Goal: Information Seeking & Learning: Learn about a topic

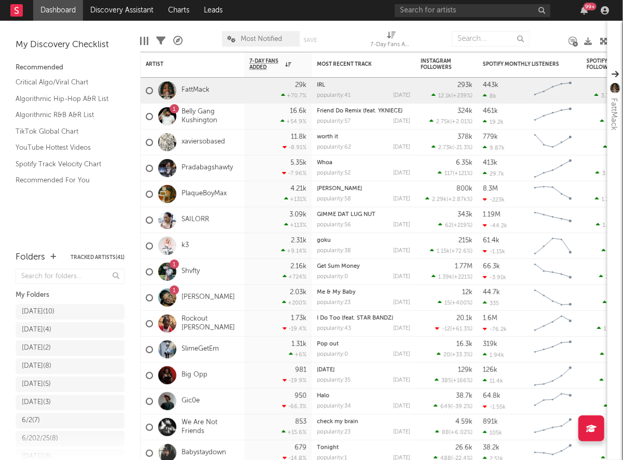
click at [469, 19] on div "99 +" at bounding box center [504, 10] width 218 height 21
click at [442, 16] on input "text" at bounding box center [473, 10] width 156 height 13
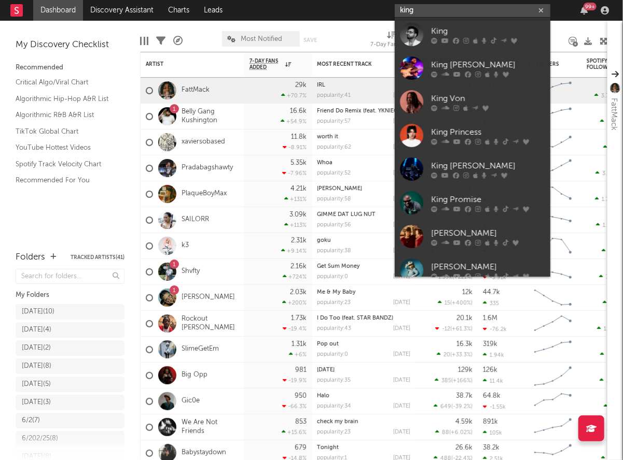
click at [471, 9] on input "king" at bounding box center [473, 10] width 156 height 13
paste input "https://music.apple.com/us/artist/king/1790672988"
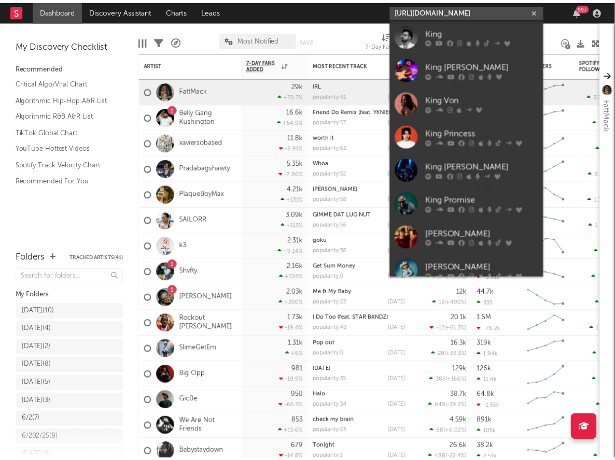
scroll to position [0, 37]
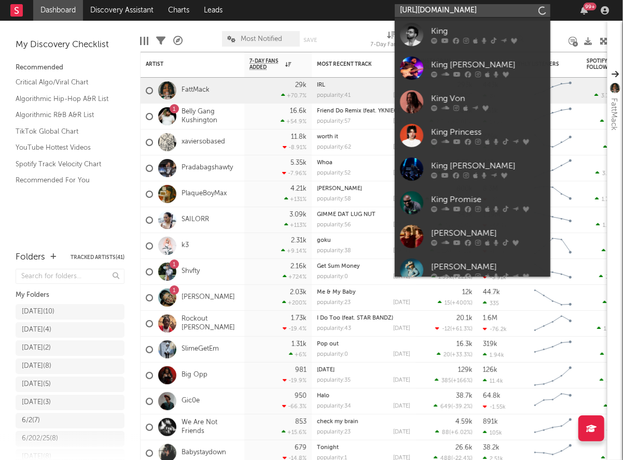
type input "https://music.apple.com/us/artist/king/1790672988"
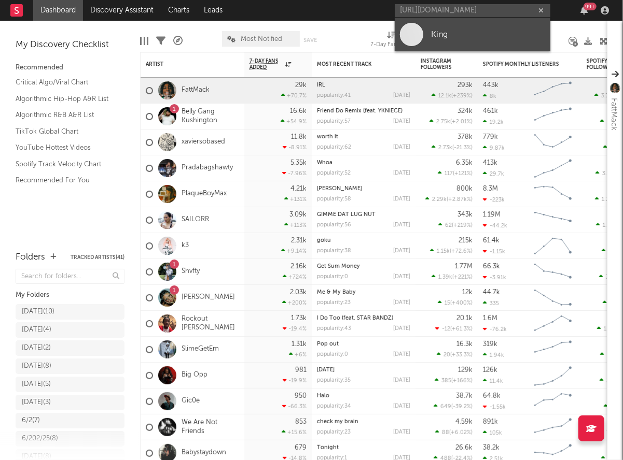
click at [424, 39] on link "King" at bounding box center [473, 35] width 156 height 34
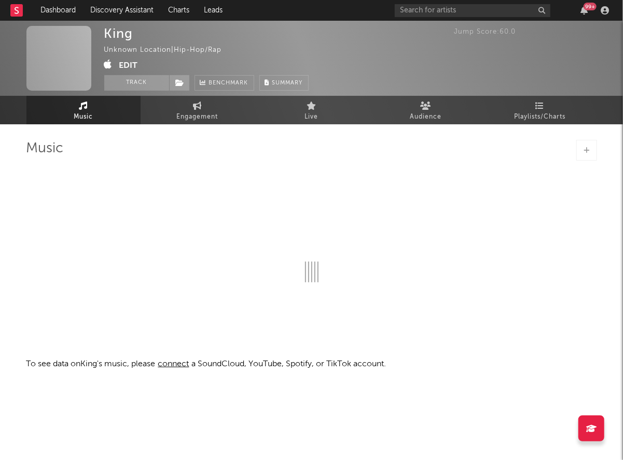
select select "1w"
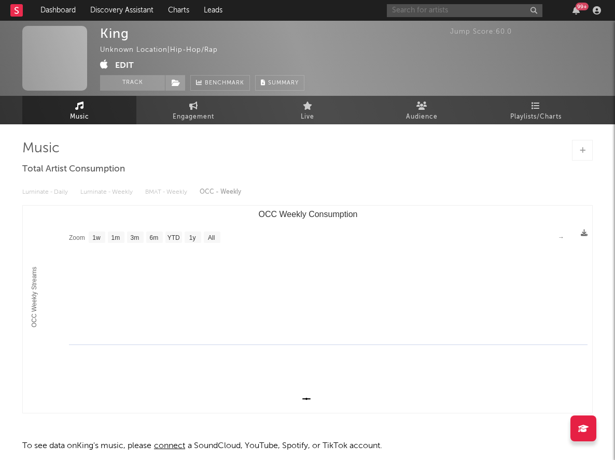
click at [419, 9] on input "text" at bounding box center [465, 10] width 156 height 13
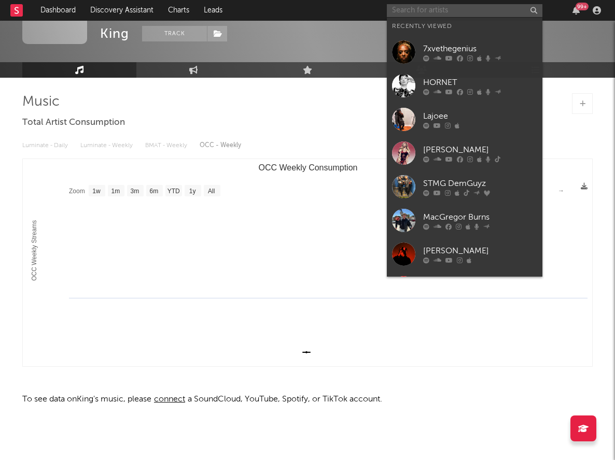
click at [412, 9] on input "text" at bounding box center [465, 10] width 156 height 13
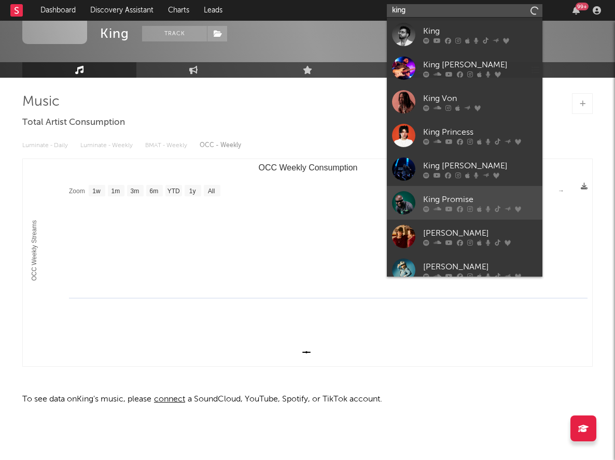
scroll to position [78, 0]
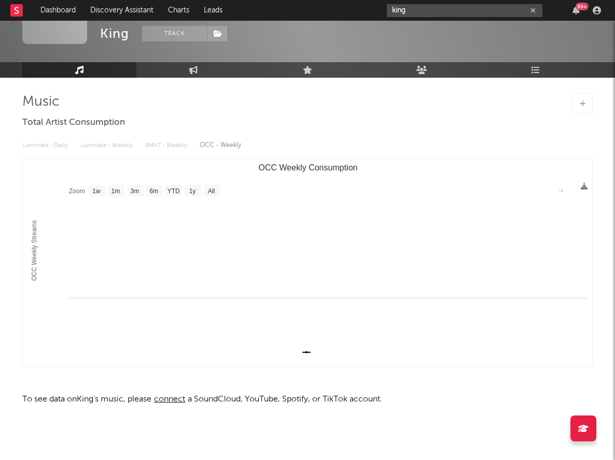
drag, startPoint x: 412, startPoint y: 9, endPoint x: 385, endPoint y: 11, distance: 27.6
click at [385, 11] on nav "Dashboard Discovery Assistant Charts Leads king 99 +" at bounding box center [307, 10] width 615 height 21
paste input "https://www.instagram.com/bang.gk/?hl=en"
click at [467, 13] on input "https://www.instagram.com/bang.gk/?hl=en" at bounding box center [465, 10] width 156 height 13
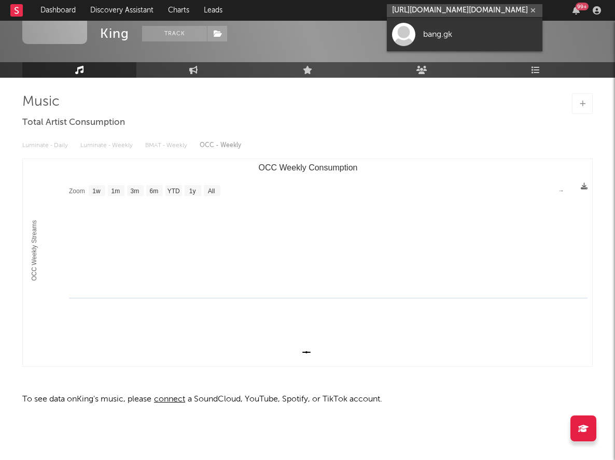
scroll to position [0, 0]
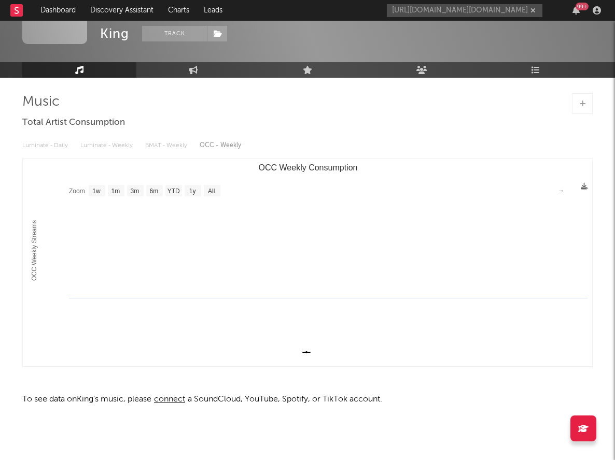
click at [465, 3] on div "https://www.instagram.com/bang.gk/?hl=en 99 +" at bounding box center [496, 10] width 218 height 21
click at [454, 9] on input "https://www.instagram.com/bang.gk/?hl=en" at bounding box center [465, 10] width 156 height 13
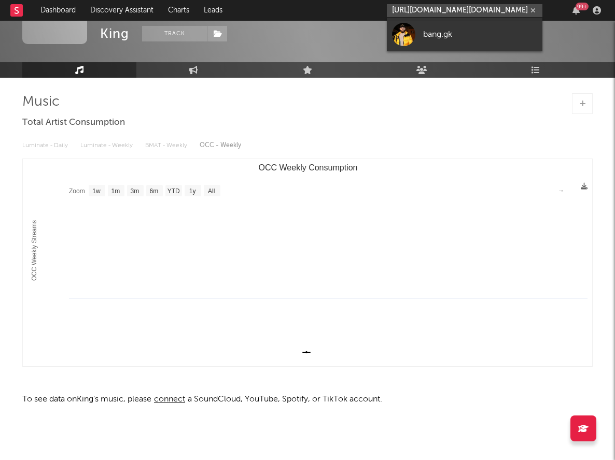
click at [454, 9] on input "https://www.instagram.com/bang.gk/?hl=en" at bounding box center [465, 10] width 156 height 13
paste input "music.apple.com/us/song/bang-bang/1797940088"
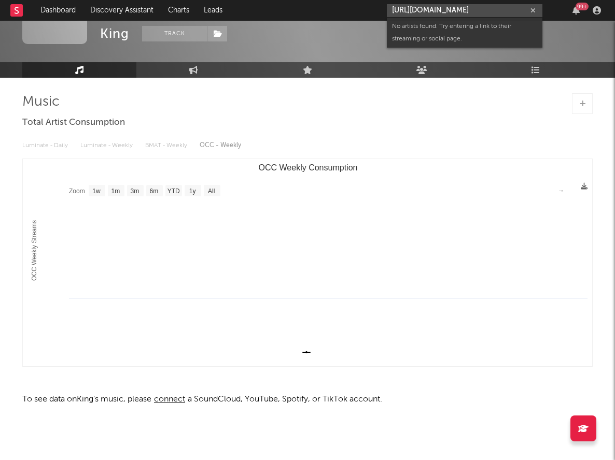
click at [454, 9] on input "https://music.apple.com/us/song/bang-bang/1797940088" at bounding box center [465, 10] width 156 height 13
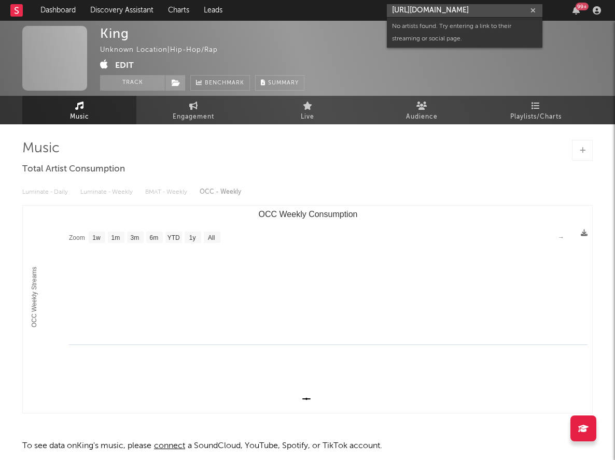
click at [430, 6] on input "https://music.apple.com/us/song/bang-bang/1797940088" at bounding box center [465, 10] width 156 height 13
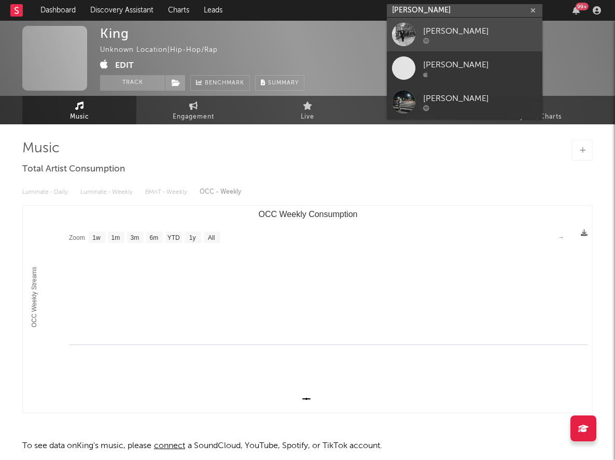
type input "kai banks"
click at [417, 31] on link "[PERSON_NAME]" at bounding box center [465, 35] width 156 height 34
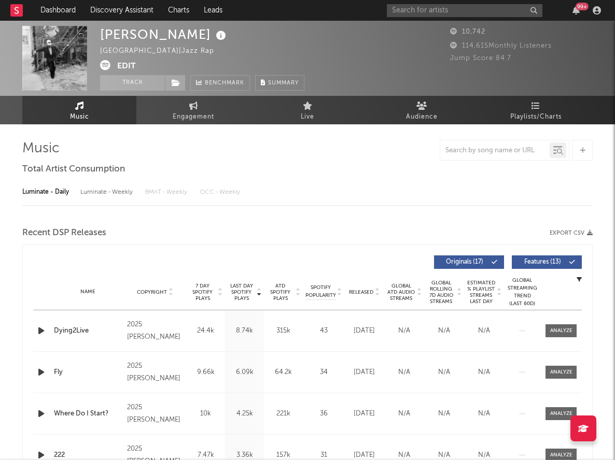
select select "6m"
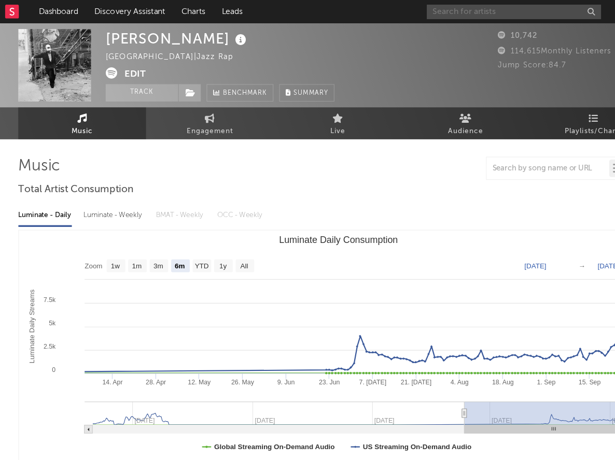
click at [438, 10] on input "text" at bounding box center [465, 10] width 156 height 13
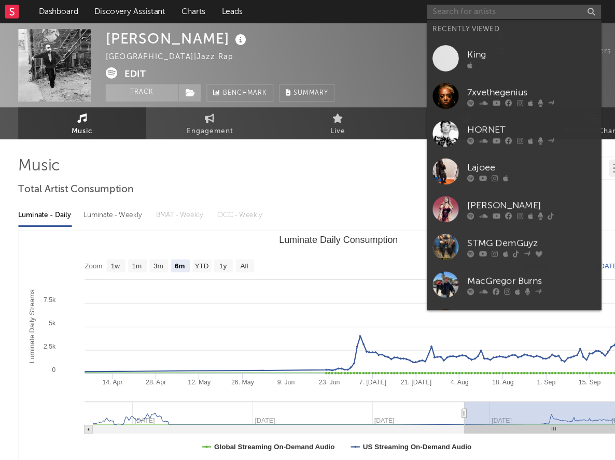
paste input "9BMEECHIE"
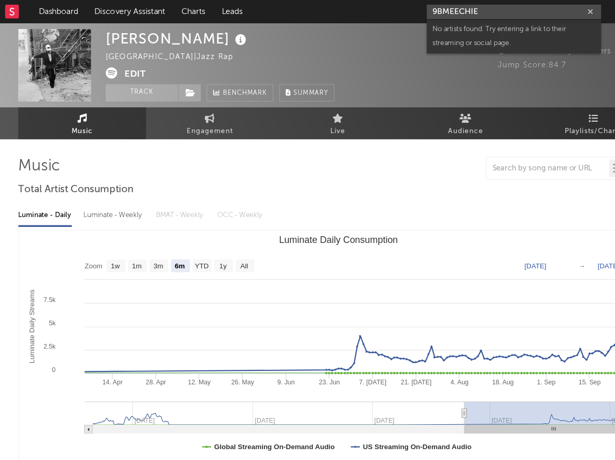
click at [402, 11] on input "9BMEECHIE" at bounding box center [465, 10] width 156 height 13
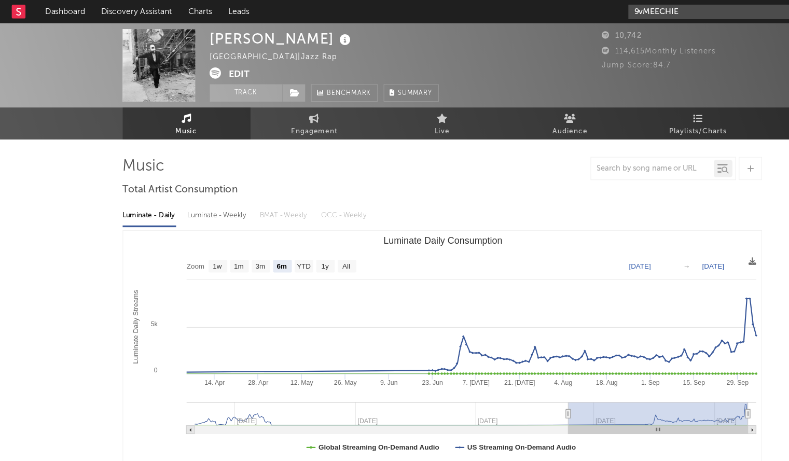
drag, startPoint x: 615, startPoint y: 8, endPoint x: 437, endPoint y: 17, distance: 179.1
click at [437, 17] on nav "Dashboard Discovery Assistant Charts Leads 9vMEECHIE 99 +" at bounding box center [394, 10] width 789 height 21
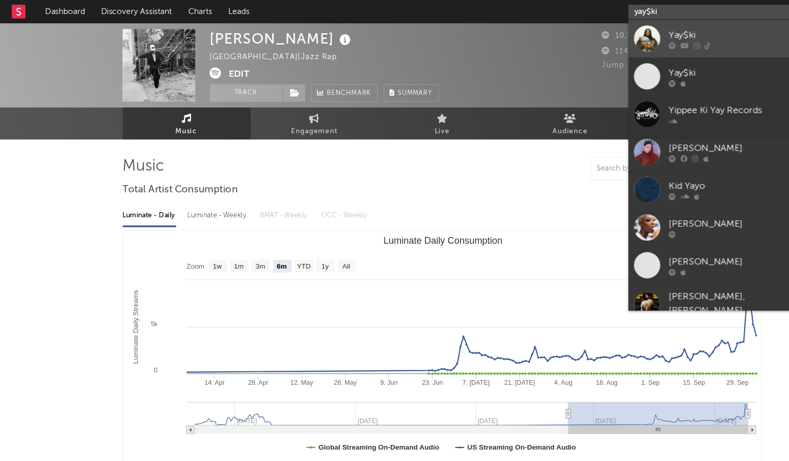
type input "yay$ki"
click at [578, 30] on div at bounding box center [577, 34] width 23 height 23
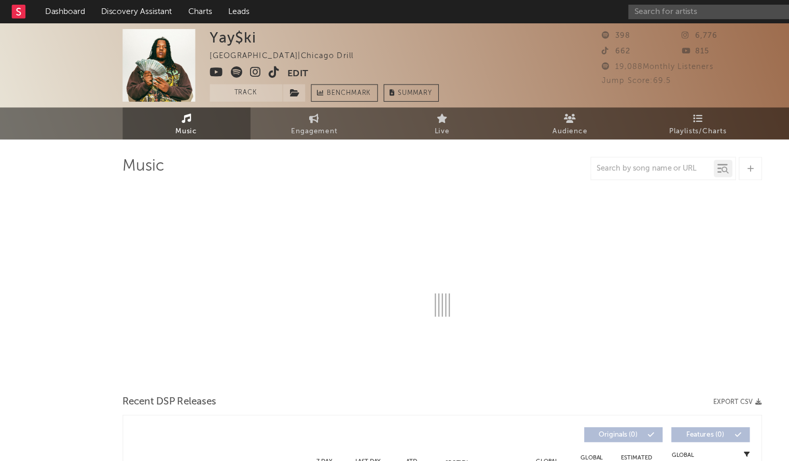
select select "1w"
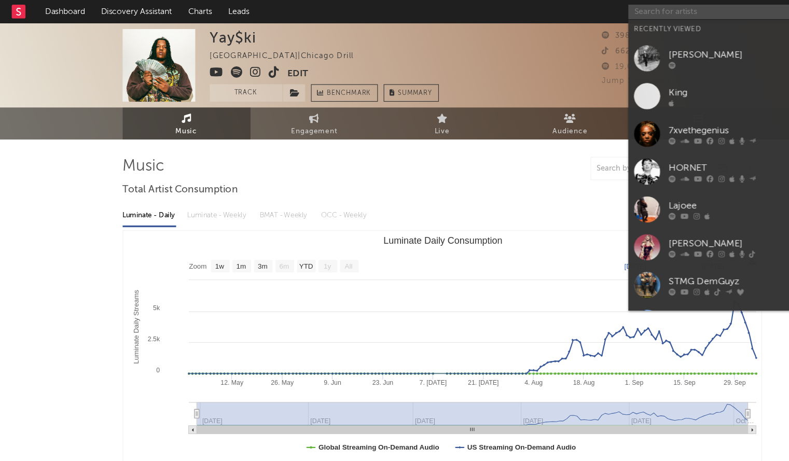
click at [576, 10] on input "text" at bounding box center [638, 10] width 156 height 13
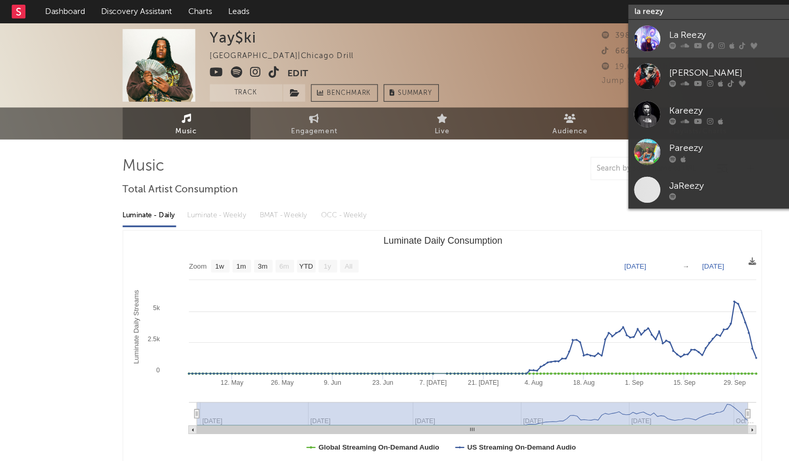
type input "la reezy"
click at [575, 26] on div at bounding box center [577, 34] width 23 height 23
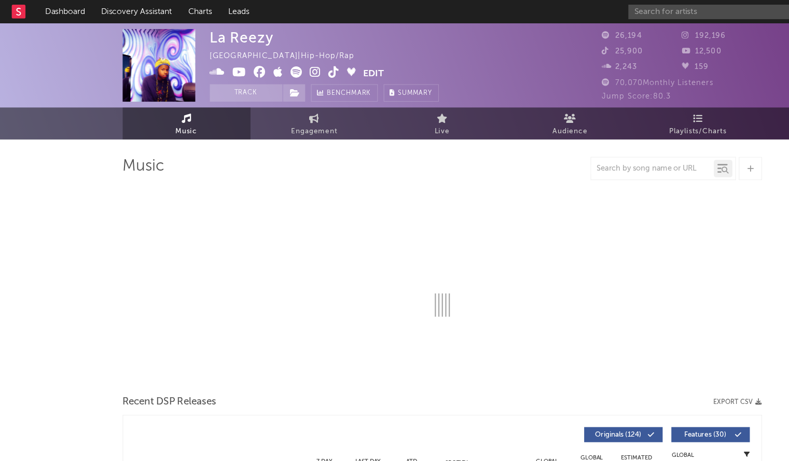
select select "6m"
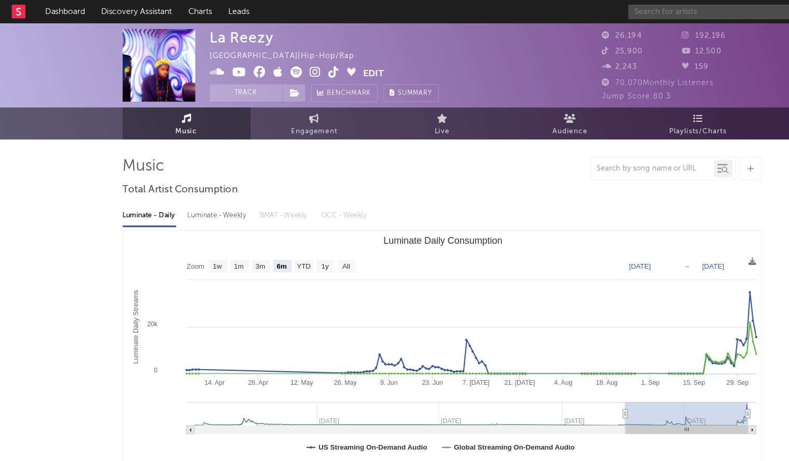
click at [590, 4] on input "text" at bounding box center [638, 10] width 156 height 13
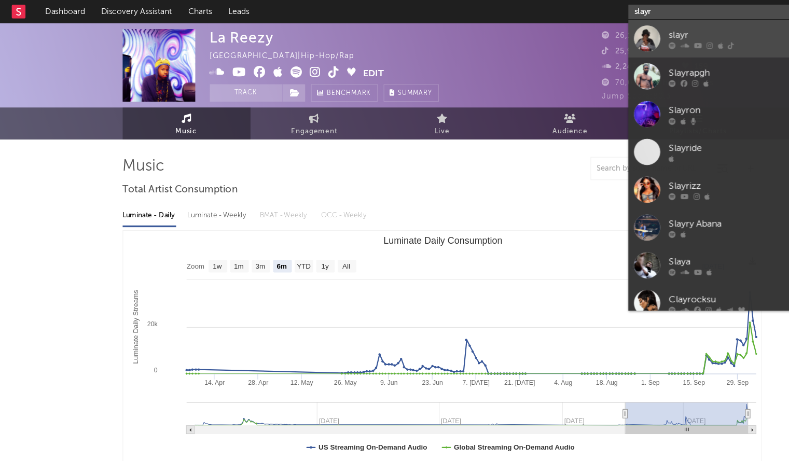
type input "slayr"
click at [578, 25] on div at bounding box center [577, 34] width 23 height 23
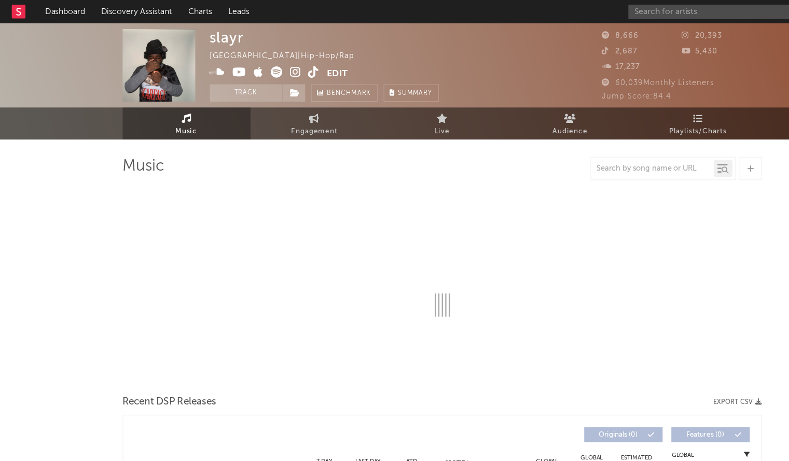
select select "6m"
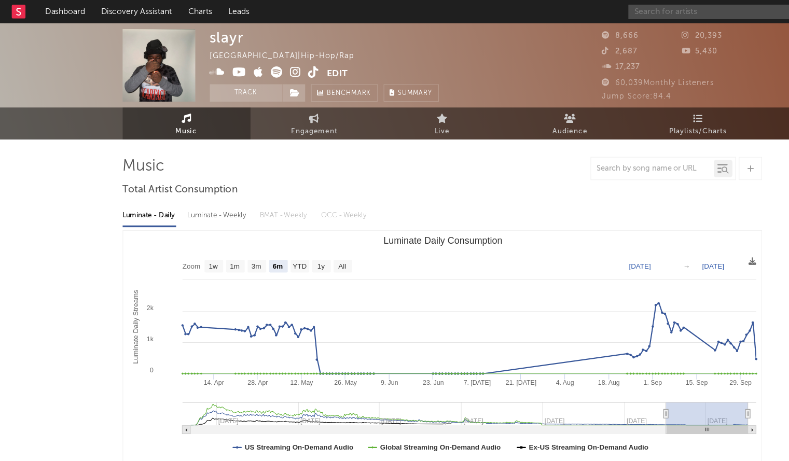
click at [577, 10] on input "text" at bounding box center [638, 10] width 156 height 13
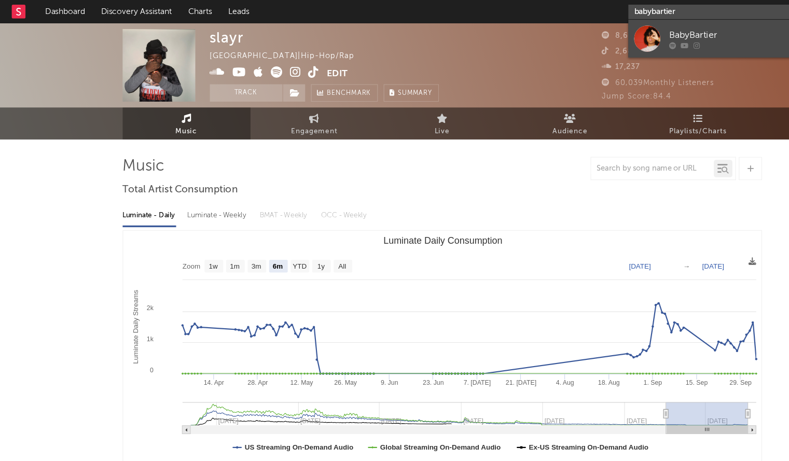
type input "babybartier"
click at [569, 38] on div at bounding box center [577, 34] width 23 height 23
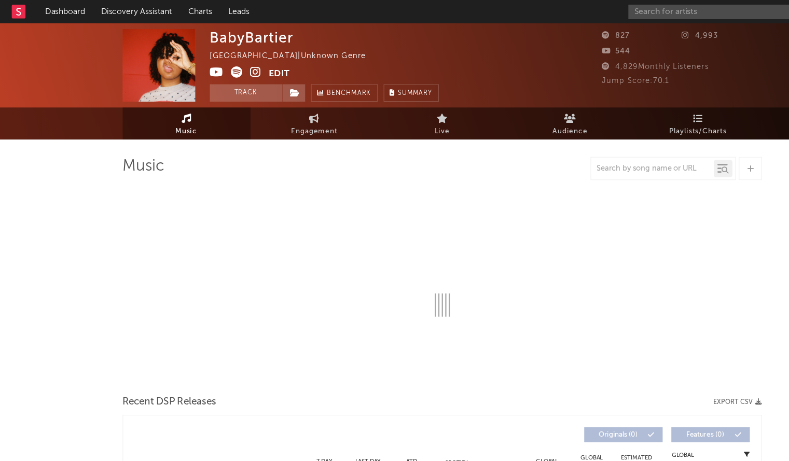
select select "6m"
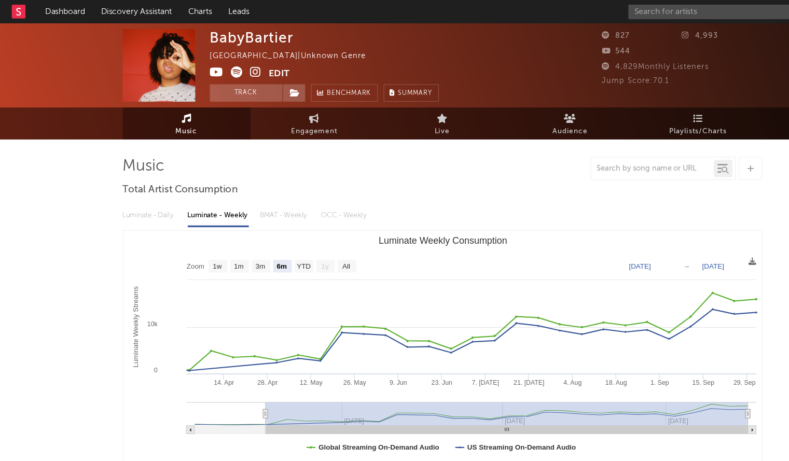
click at [574, 2] on div "99 +" at bounding box center [669, 10] width 218 height 21
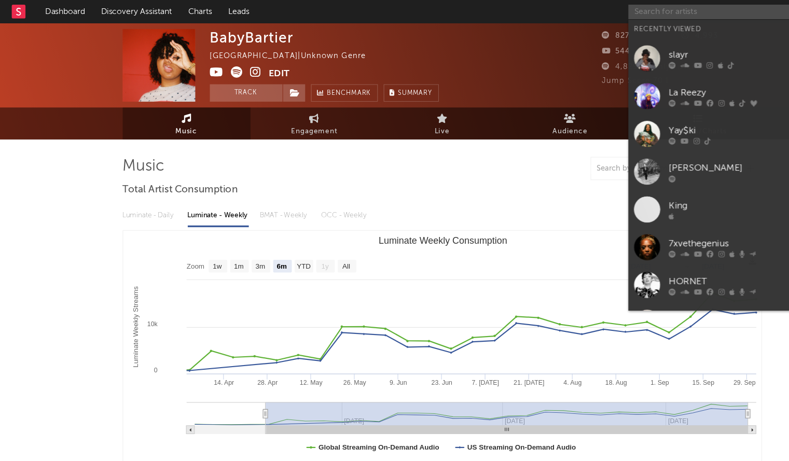
click at [577, 7] on input "text" at bounding box center [638, 10] width 156 height 13
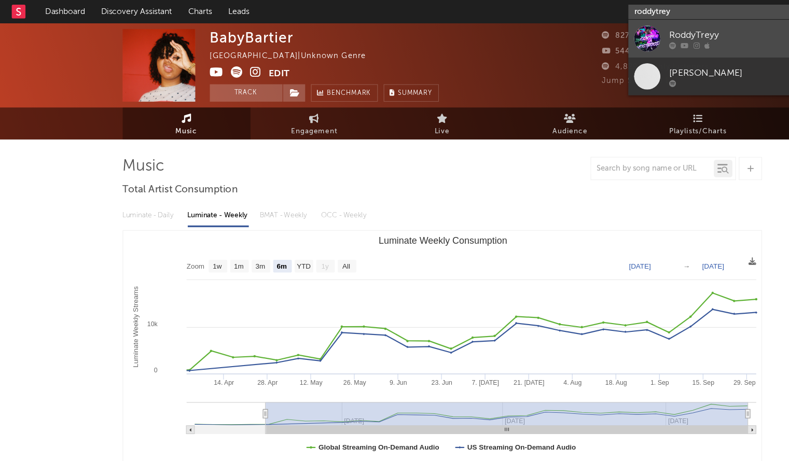
type input "roddytrey"
click at [572, 34] on div at bounding box center [577, 34] width 23 height 23
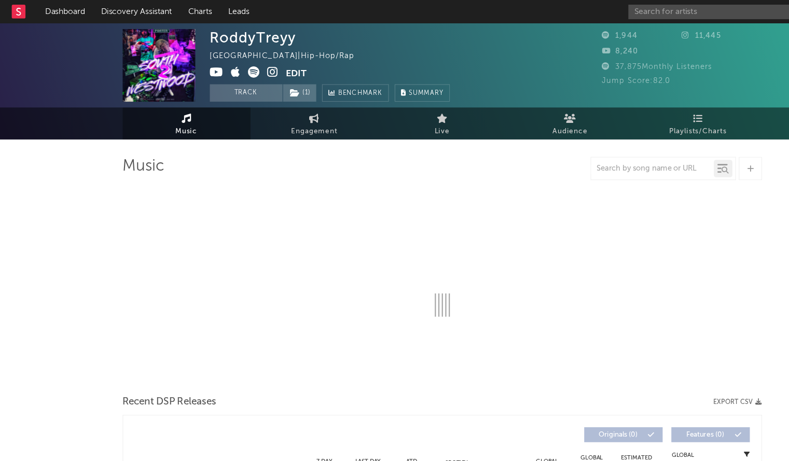
select select "1w"
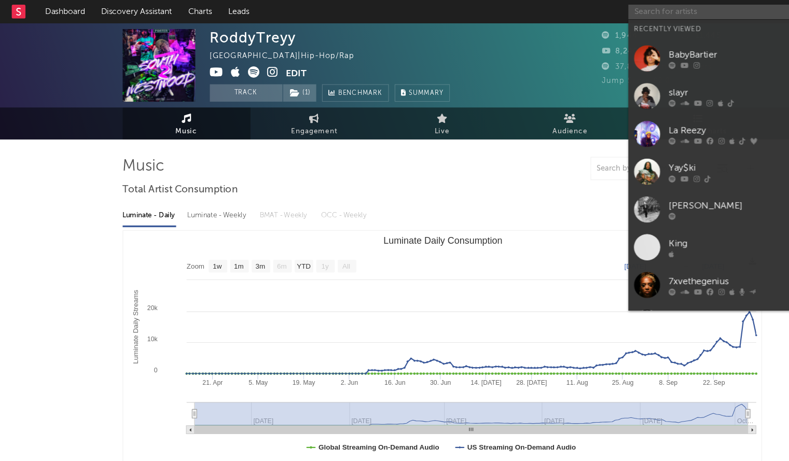
click at [572, 11] on input "text" at bounding box center [638, 10] width 156 height 13
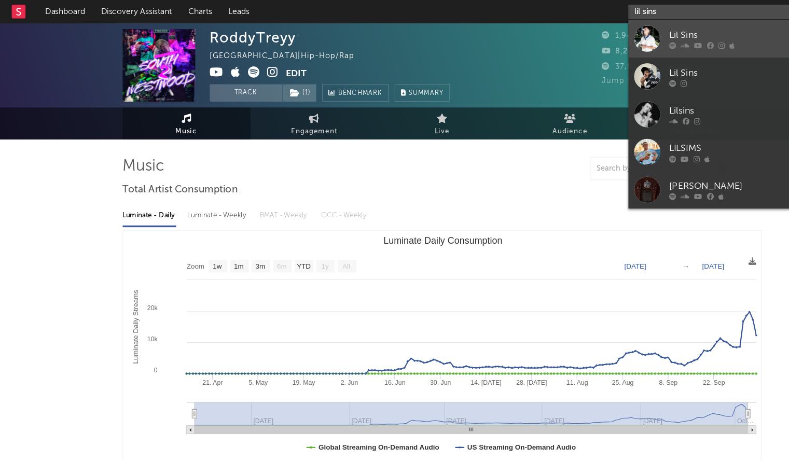
type input "lil sins"
click at [605, 40] on div at bounding box center [654, 40] width 114 height 6
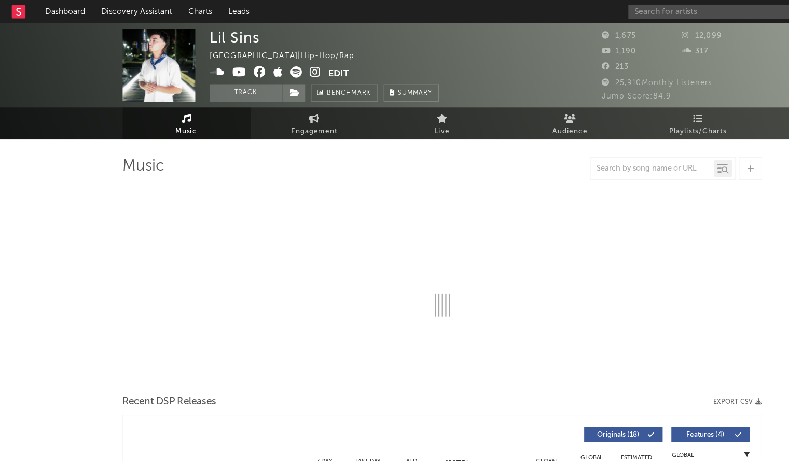
select select "1w"
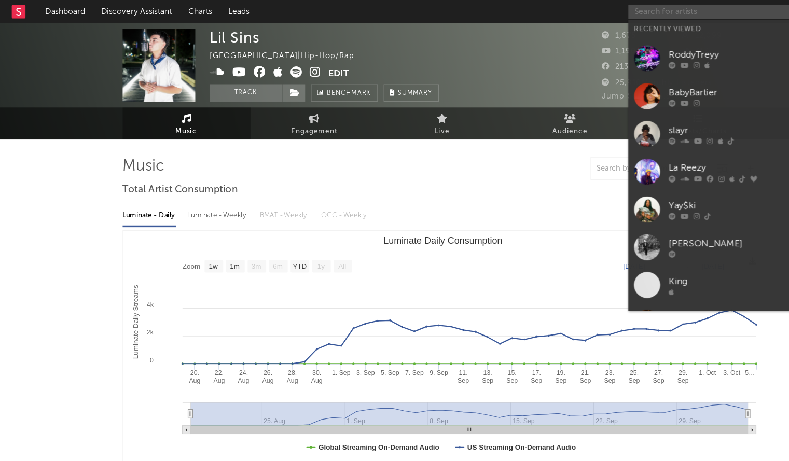
click at [572, 8] on input "text" at bounding box center [638, 10] width 156 height 13
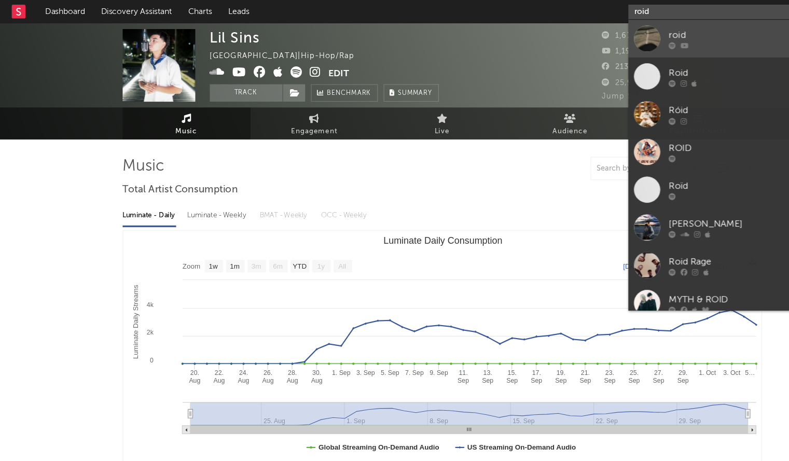
type input "roid"
click at [588, 34] on div at bounding box center [577, 34] width 23 height 23
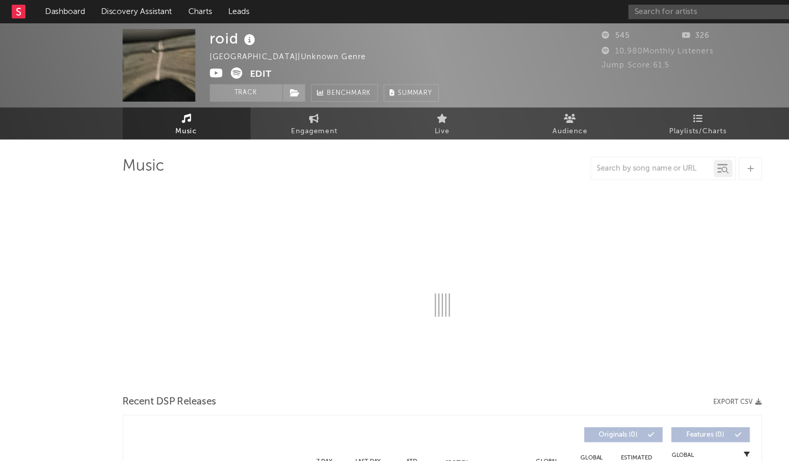
select select "1w"
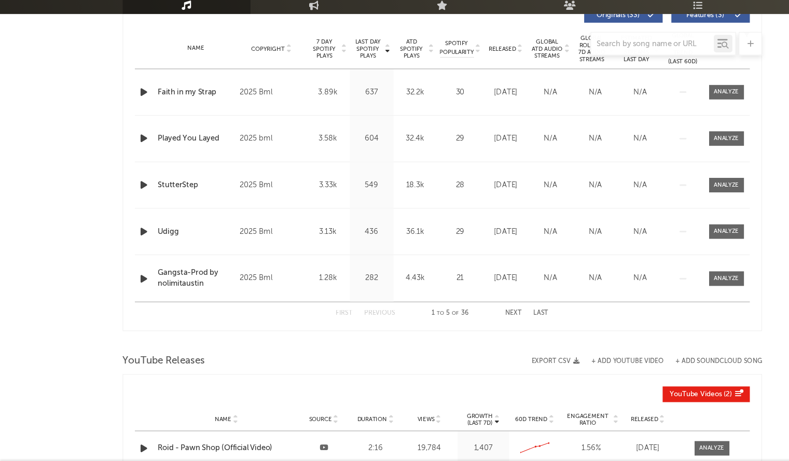
scroll to position [408, 0]
click at [457, 326] on button "Next" at bounding box center [458, 329] width 15 height 6
click at [455, 326] on button "Next" at bounding box center [458, 329] width 15 height 6
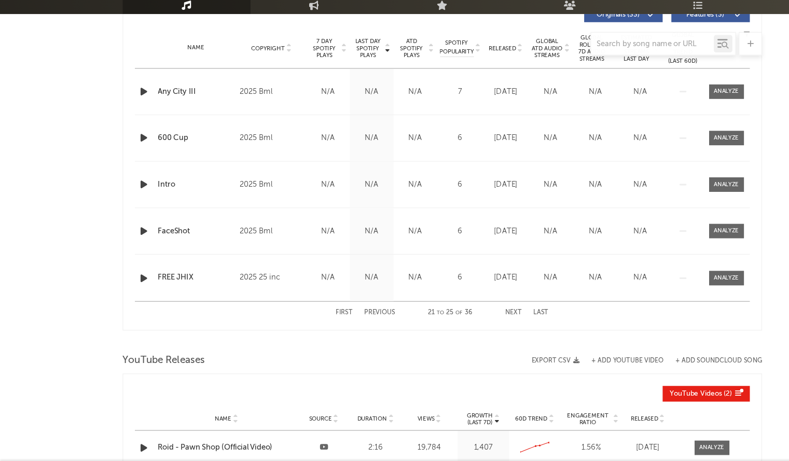
click at [455, 326] on button "Next" at bounding box center [458, 329] width 15 height 6
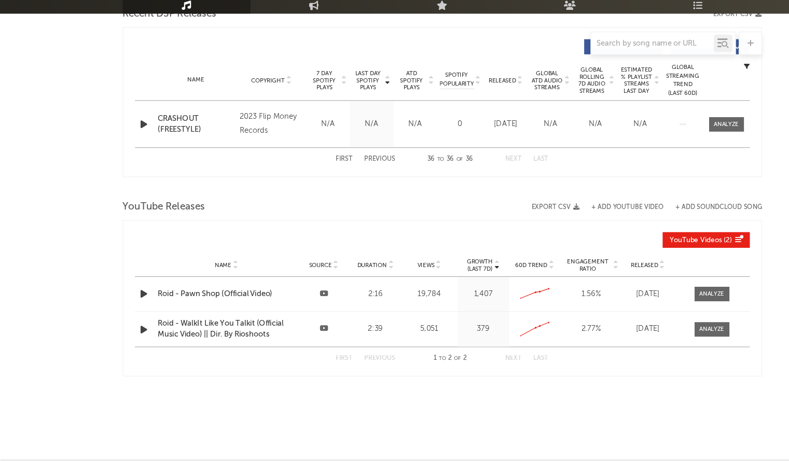
click at [308, 189] on button "First" at bounding box center [307, 192] width 15 height 6
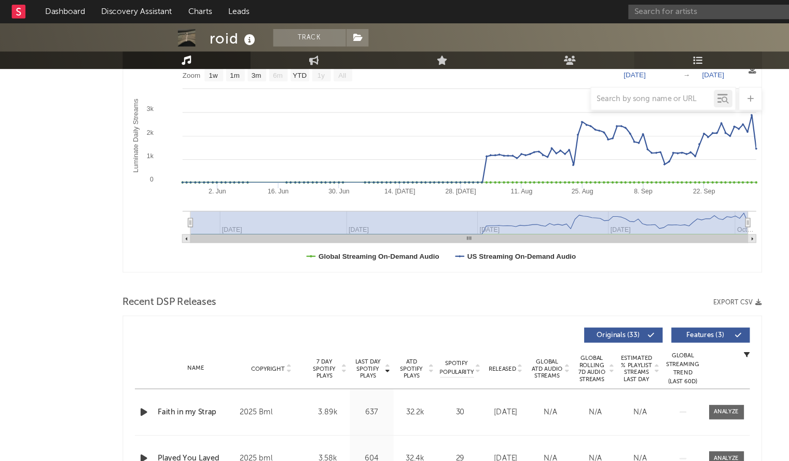
scroll to position [128, 0]
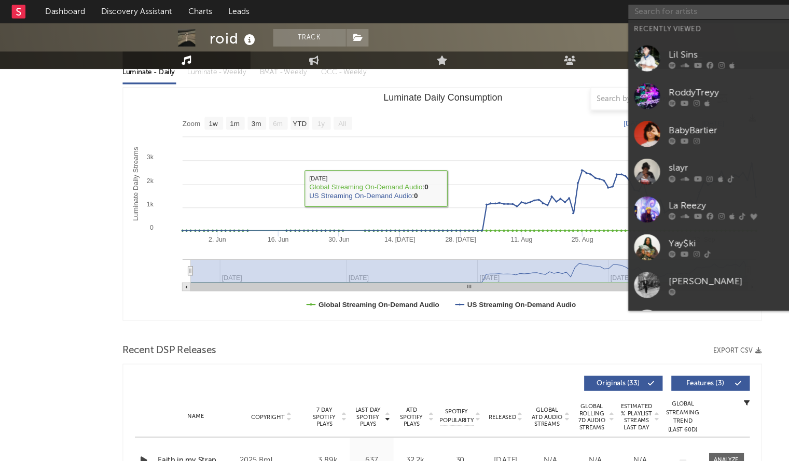
click at [591, 8] on input "text" at bounding box center [638, 10] width 156 height 13
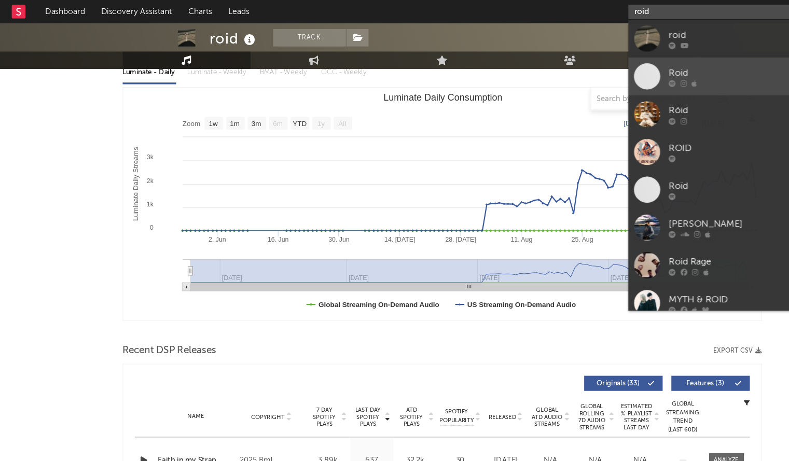
type input "roid"
click at [622, 69] on div "Roid" at bounding box center [654, 65] width 114 height 12
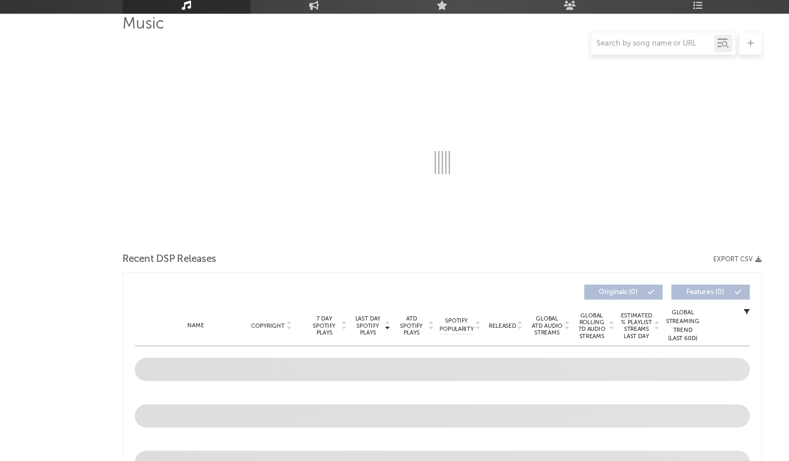
select select "1w"
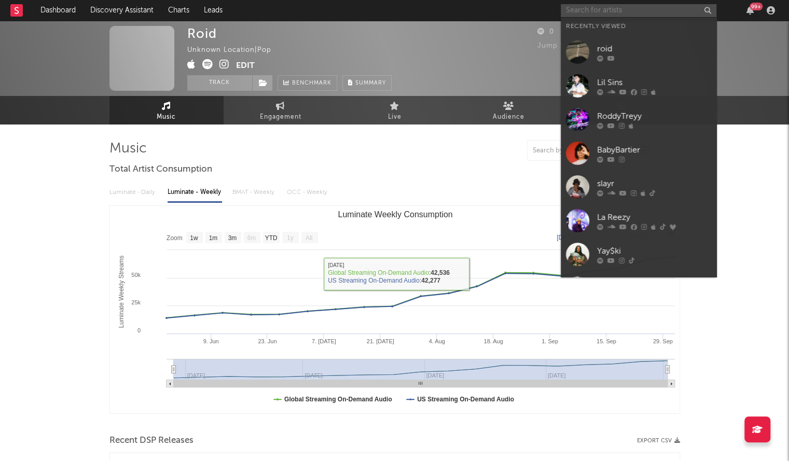
click at [582, 7] on input "text" at bounding box center [638, 10] width 156 height 13
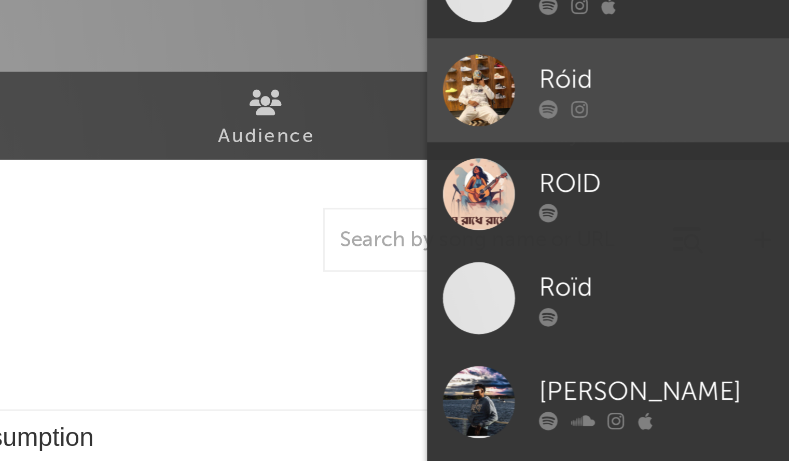
type input "roid"
click at [622, 107] on div at bounding box center [654, 108] width 114 height 6
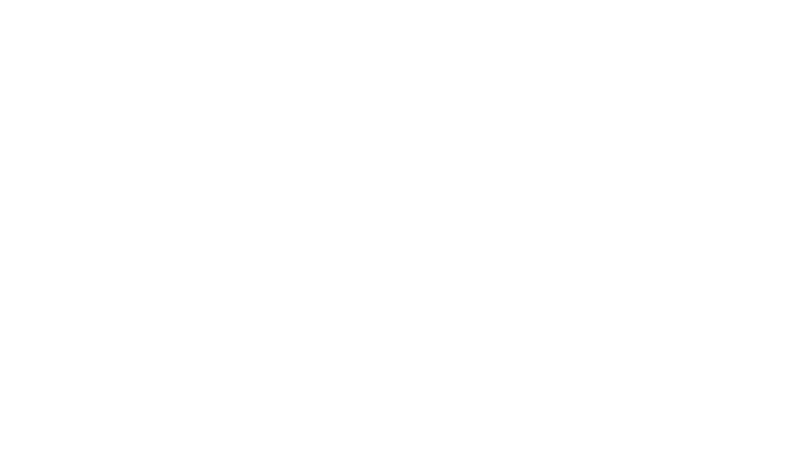
select select "1w"
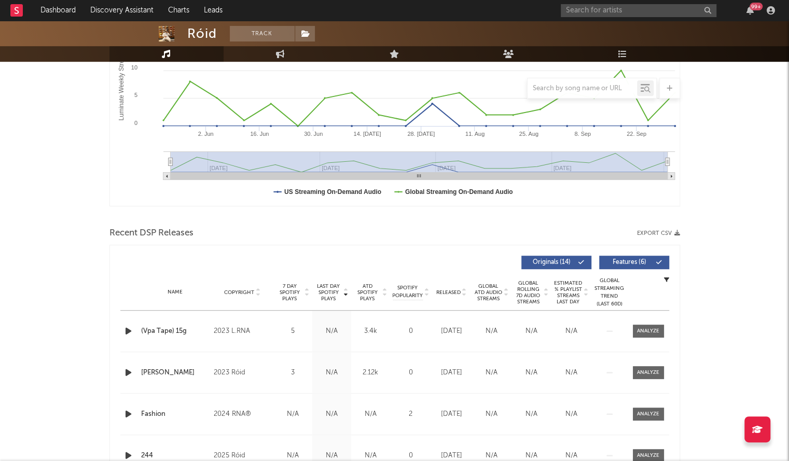
scroll to position [339, 0]
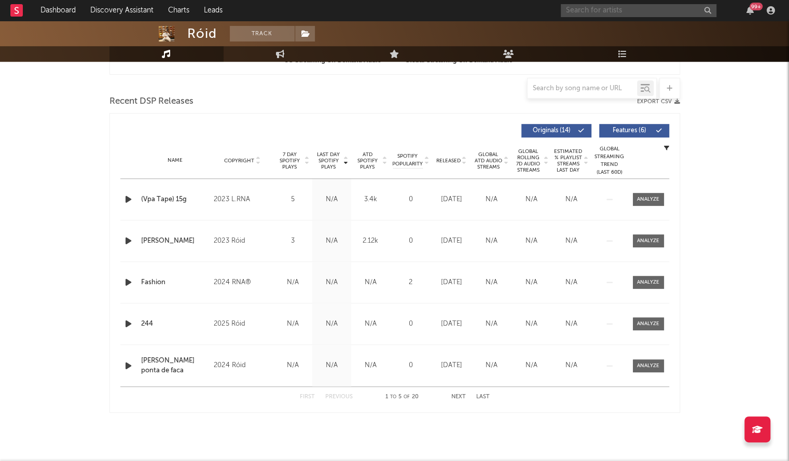
click at [591, 4] on input "text" at bounding box center [638, 10] width 156 height 13
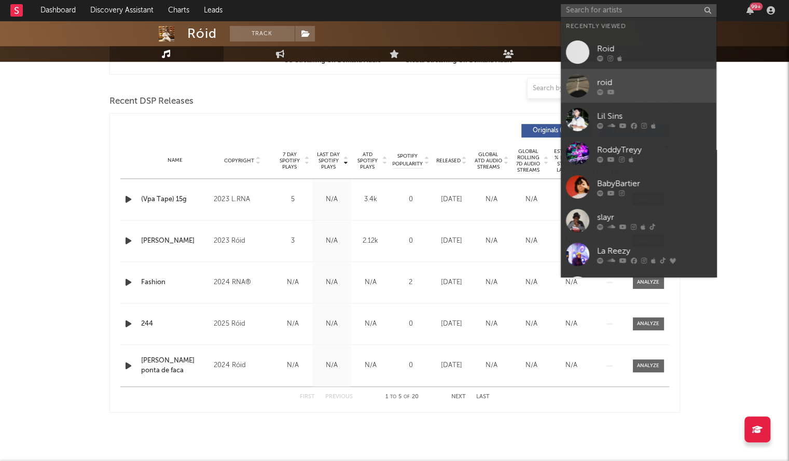
click at [620, 76] on div "roid" at bounding box center [654, 82] width 114 height 12
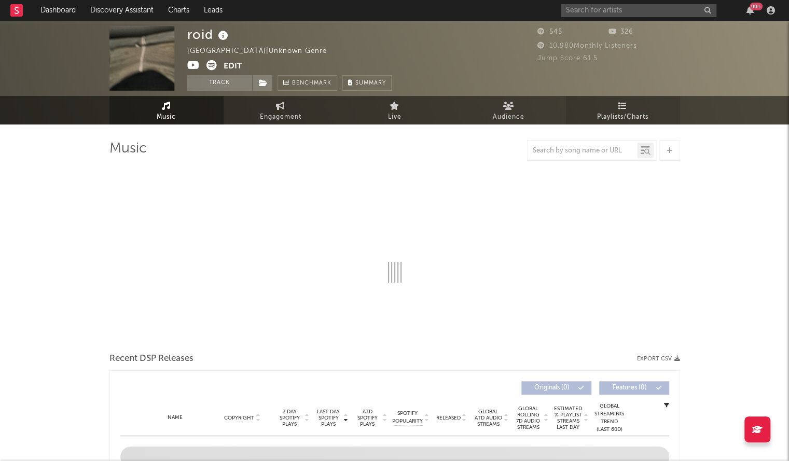
select select "1w"
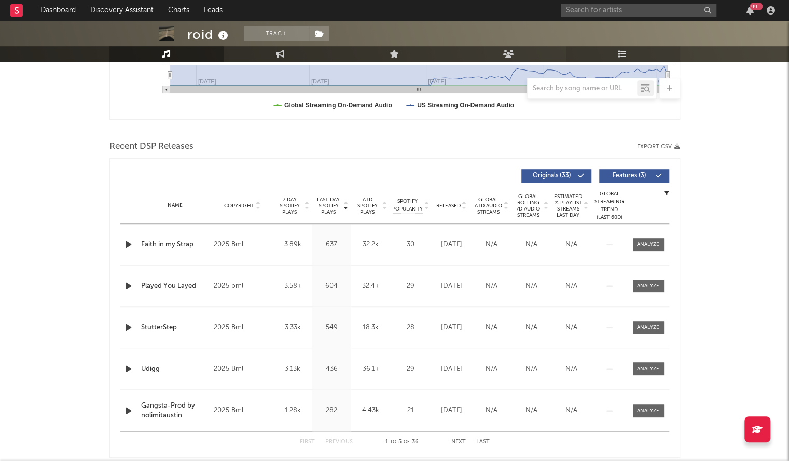
scroll to position [295, 0]
click at [443, 206] on span "Released" at bounding box center [448, 205] width 24 height 6
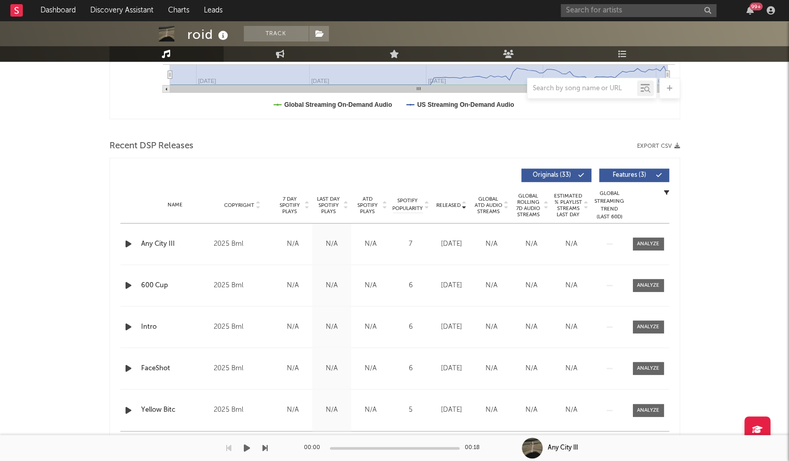
click at [453, 440] on div "00:00 00:18" at bounding box center [394, 448] width 181 height 26
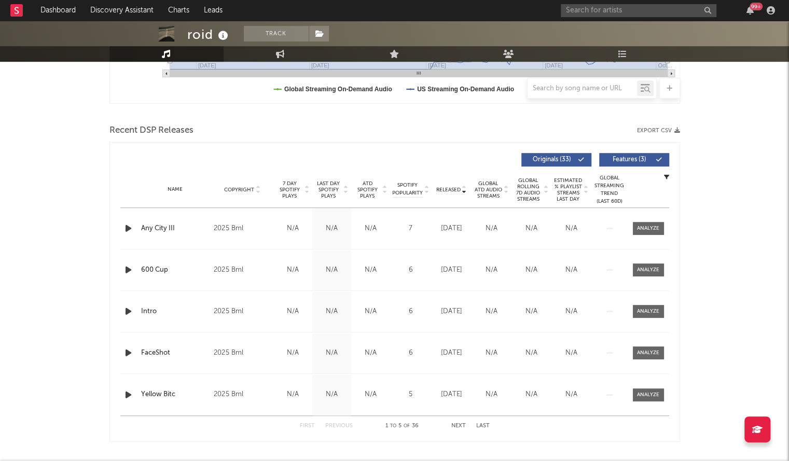
click at [453, 424] on button "Next" at bounding box center [458, 426] width 15 height 6
click at [340, 425] on button "Previous" at bounding box center [338, 426] width 27 height 6
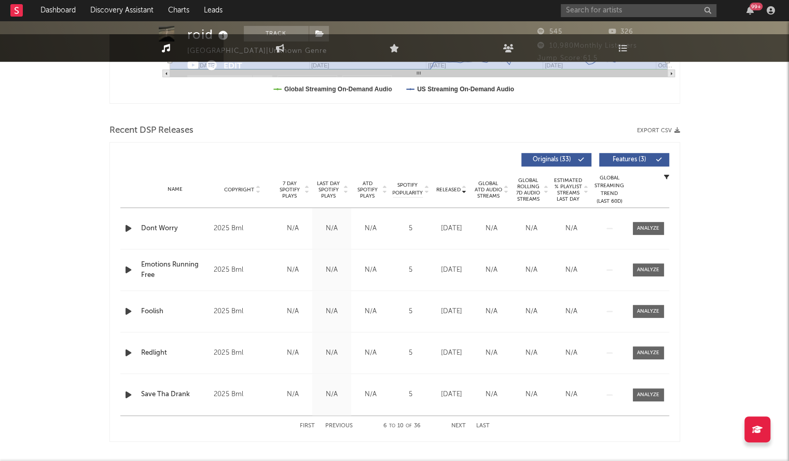
scroll to position [0, 0]
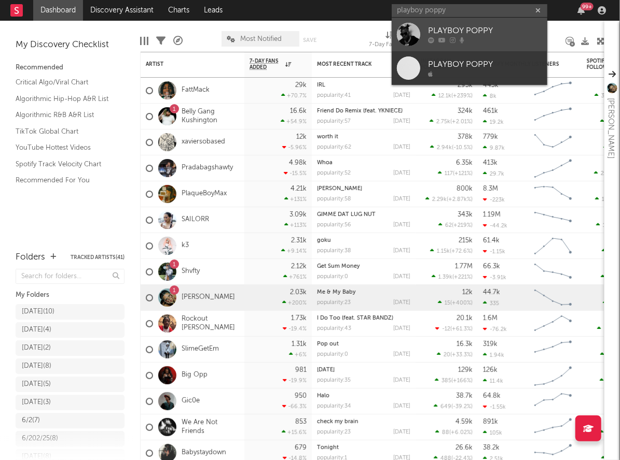
type input "playboy poppy"
click at [459, 25] on div "PLAYBOY POPPY" at bounding box center [485, 31] width 114 height 12
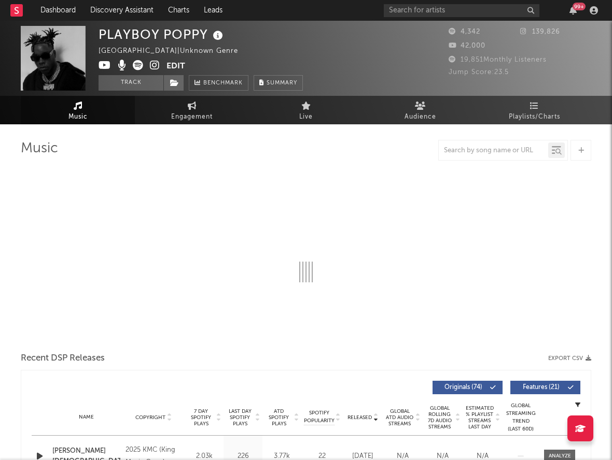
select select "6m"
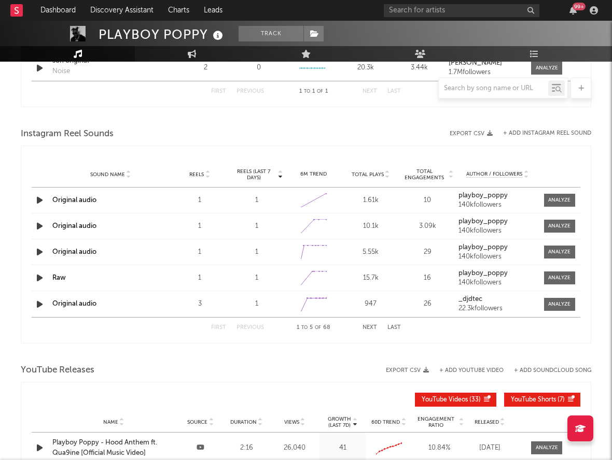
scroll to position [790, 0]
click at [369, 173] on span "Total Plays" at bounding box center [368, 175] width 32 height 6
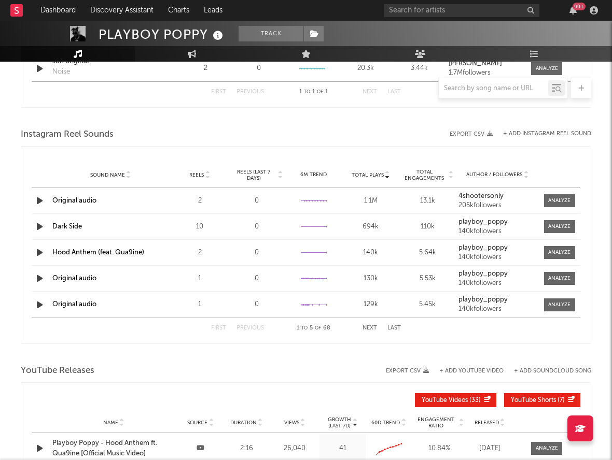
click at [369, 173] on span "Total Plays" at bounding box center [368, 175] width 32 height 6
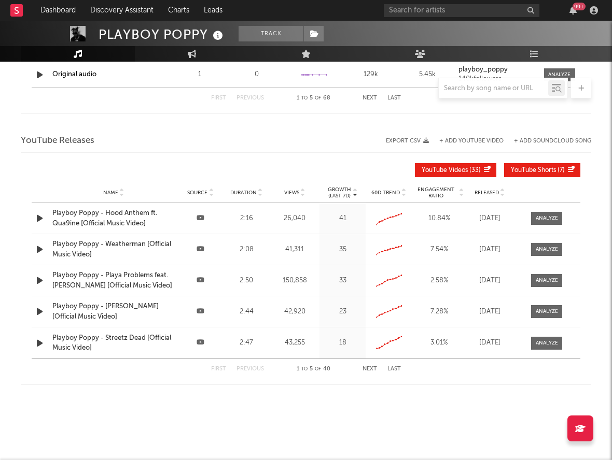
click at [284, 335] on div "Name Playboy Poppy - Streetz Dead [Official Music Video] Source Duration 2:47 V…" at bounding box center [306, 343] width 549 height 31
click at [130, 223] on div "Playboy Poppy - Hood Anthem ft. Qua9ine [Official Music Video]" at bounding box center [113, 218] width 122 height 20
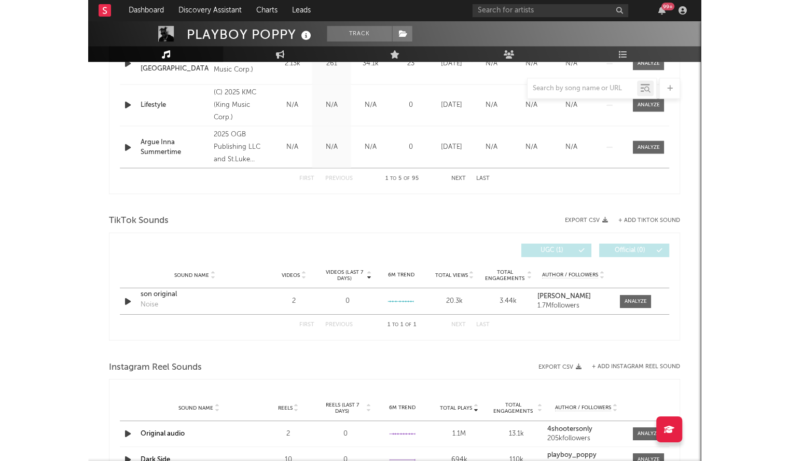
scroll to position [573, 0]
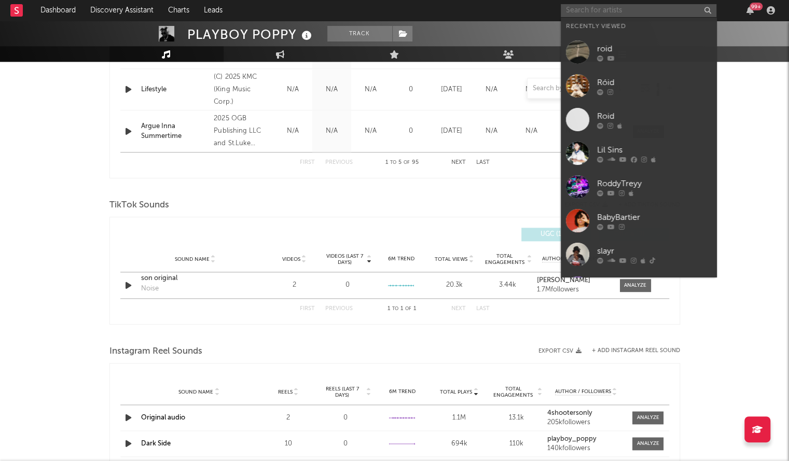
click at [604, 9] on input "text" at bounding box center [638, 10] width 156 height 13
paste input "Vat6ré"
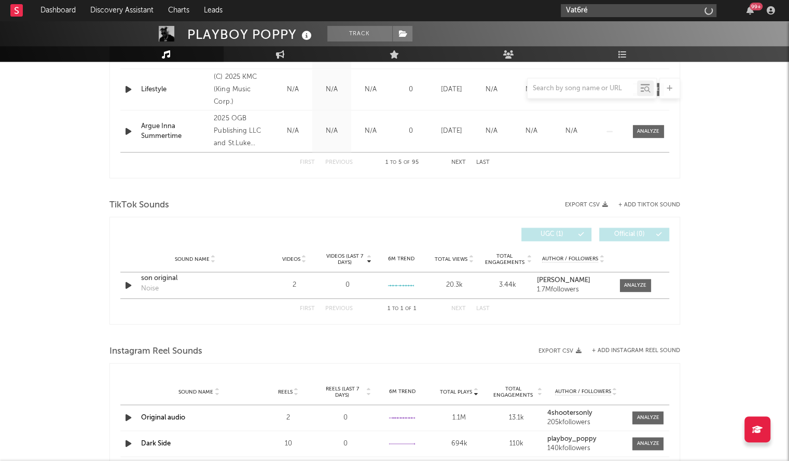
type input "Vat6ré"
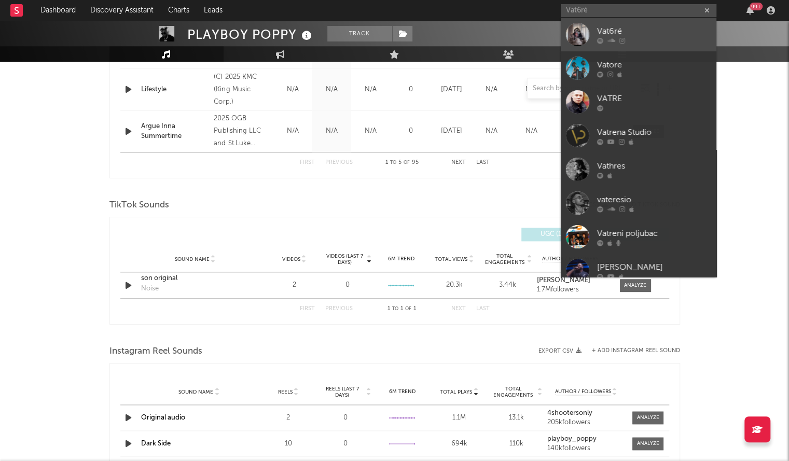
click at [606, 25] on div "Vat6ré" at bounding box center [654, 31] width 114 height 12
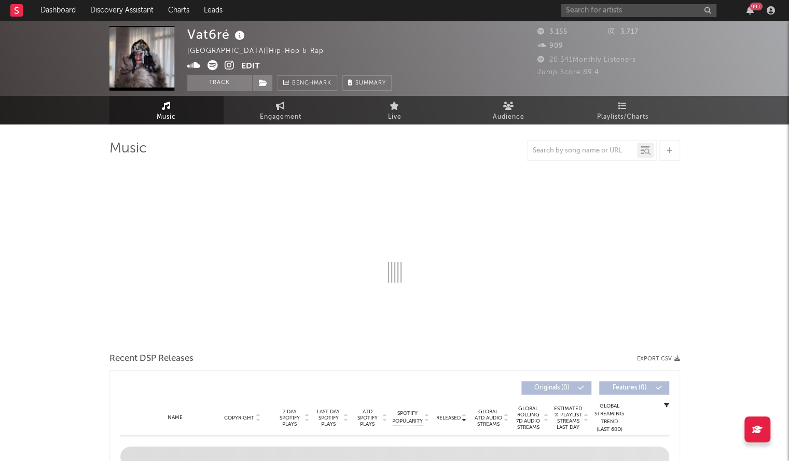
select select "1w"
